Goal: Transaction & Acquisition: Download file/media

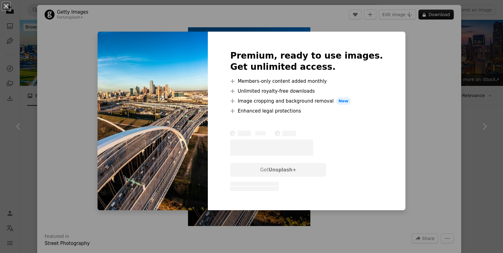
scroll to position [970, 0]
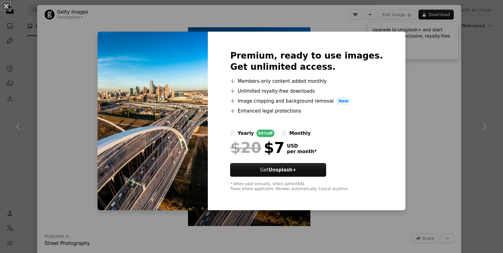
click at [472, 156] on div "An X shape Premium, ready to use images. Get unlimited access. A plus sign Memb…" at bounding box center [251, 126] width 503 height 253
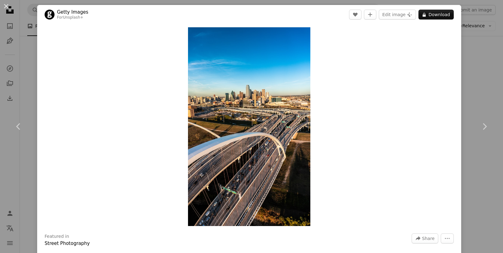
click at [473, 156] on div "An X shape Chevron left Chevron right Getty Images For Unsplash+ A heart A plus…" at bounding box center [251, 126] width 503 height 253
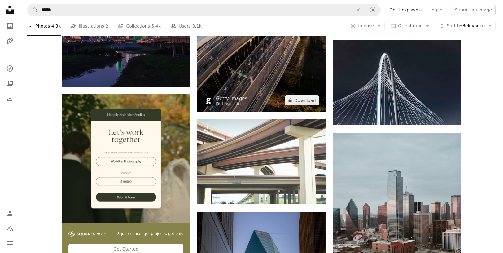
scroll to position [1217, 0]
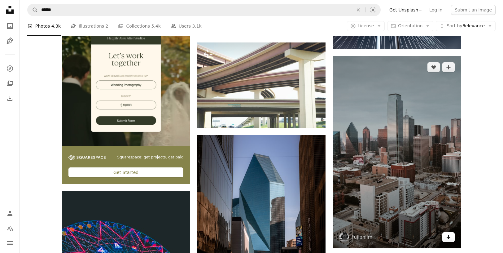
click at [447, 236] on icon "Arrow pointing down" at bounding box center [448, 236] width 5 height 7
